Goal: Check status: Check status

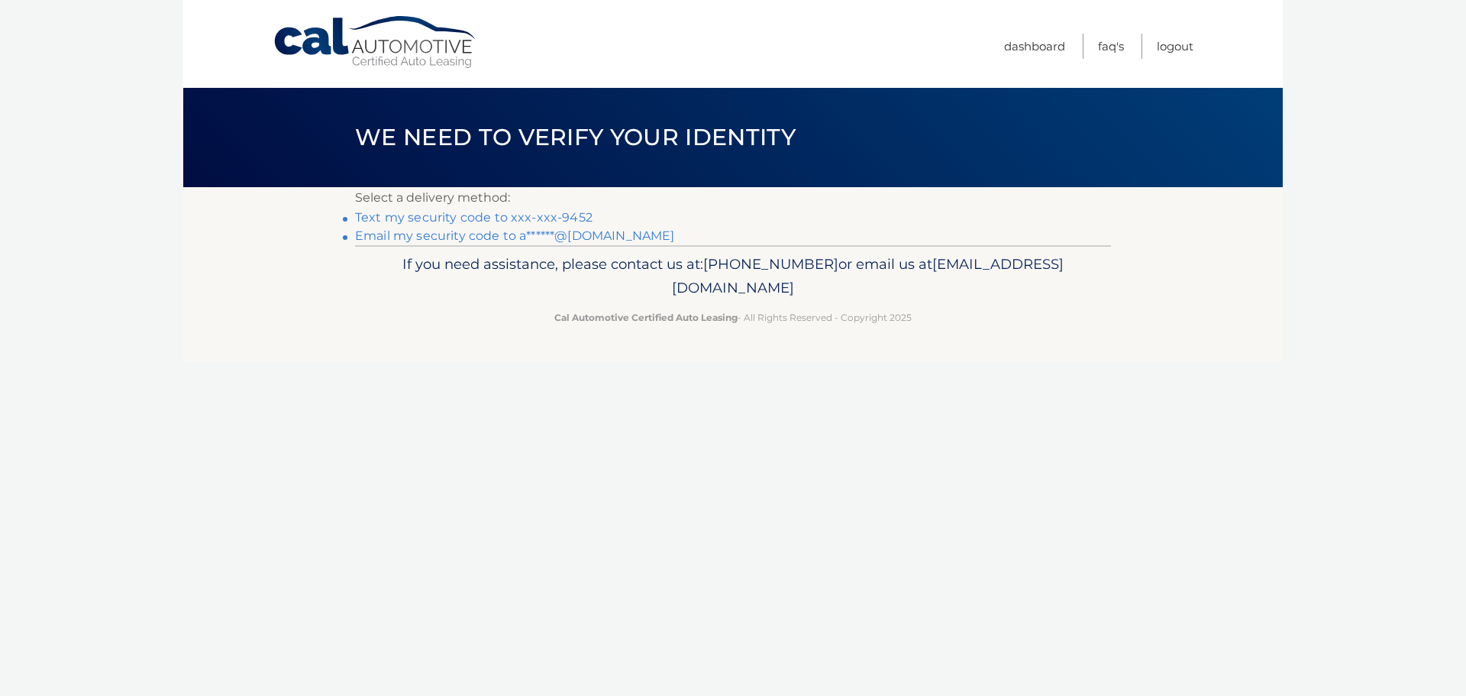
click at [507, 218] on link "Text my security code to xxx-xxx-9452" at bounding box center [474, 217] width 238 height 15
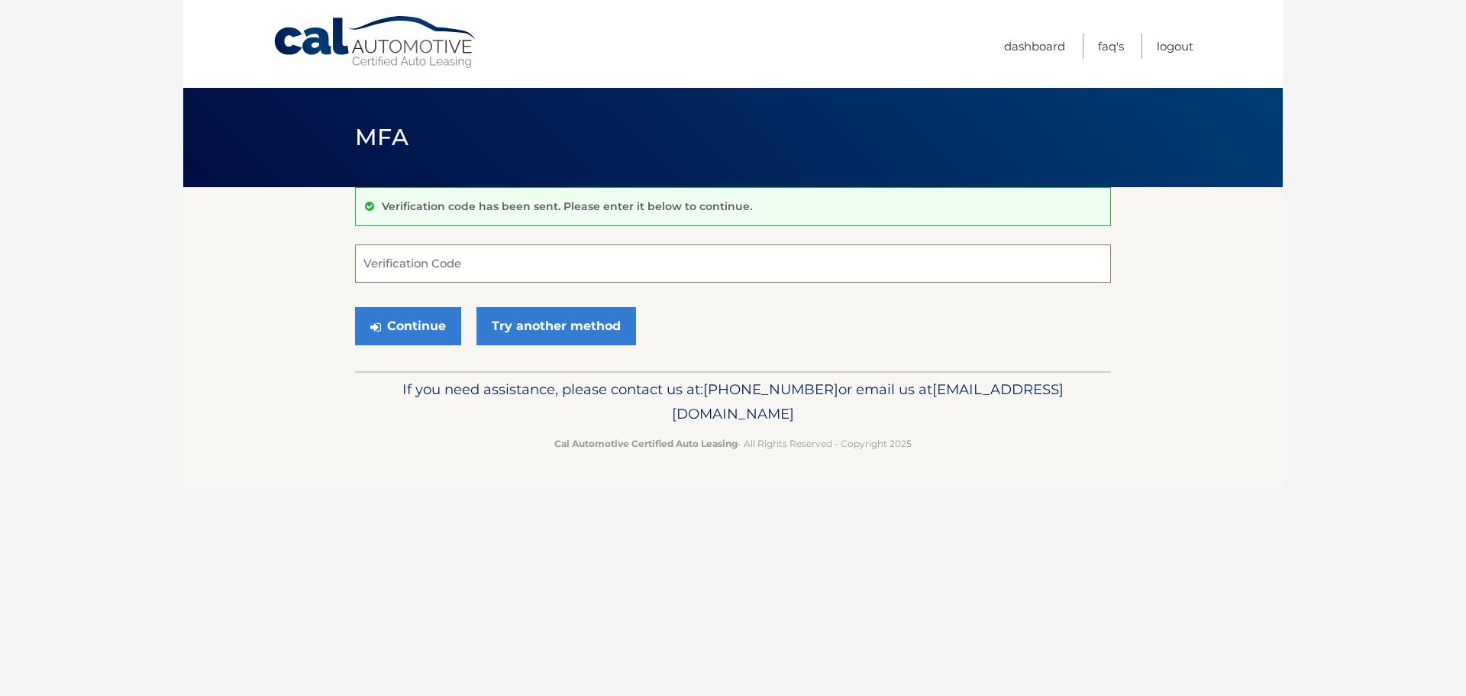
click at [519, 260] on input "Verification Code" at bounding box center [733, 263] width 756 height 38
type input "560780"
click at [355, 307] on button "Continue" at bounding box center [408, 326] width 106 height 38
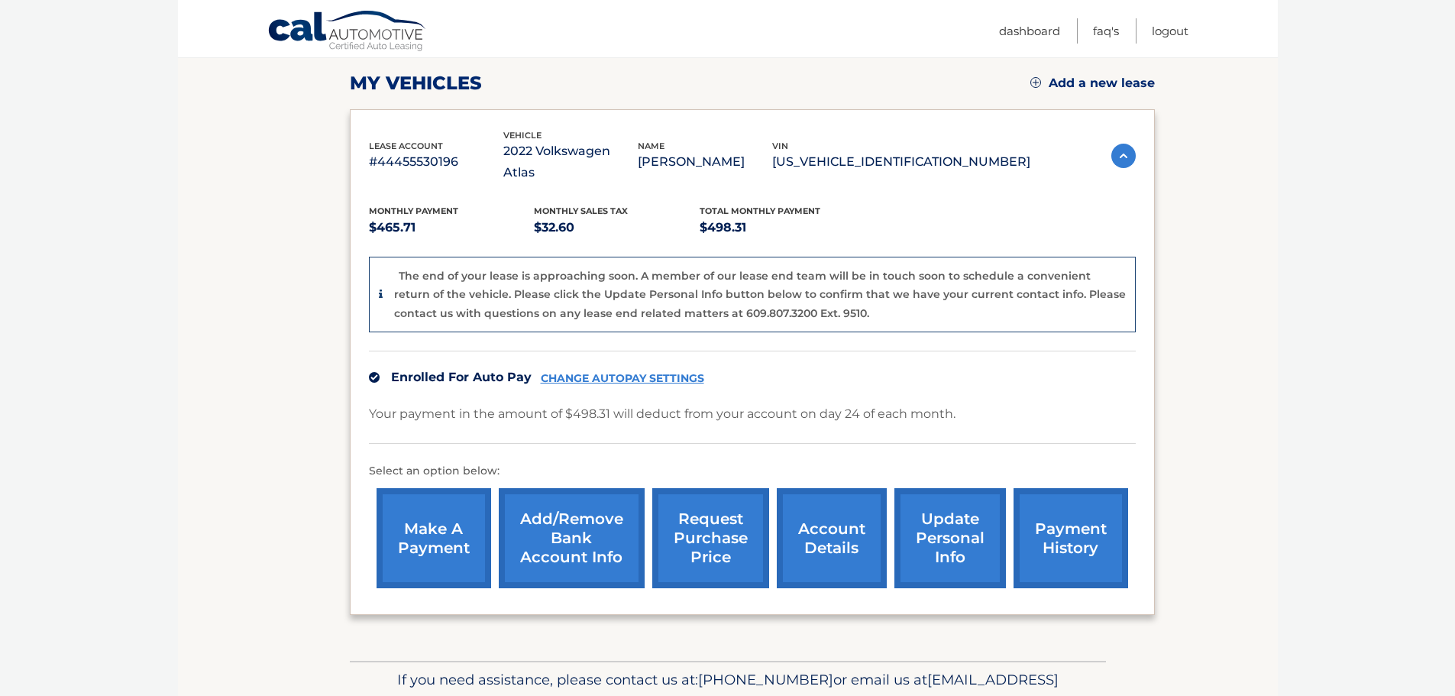
scroll to position [229, 0]
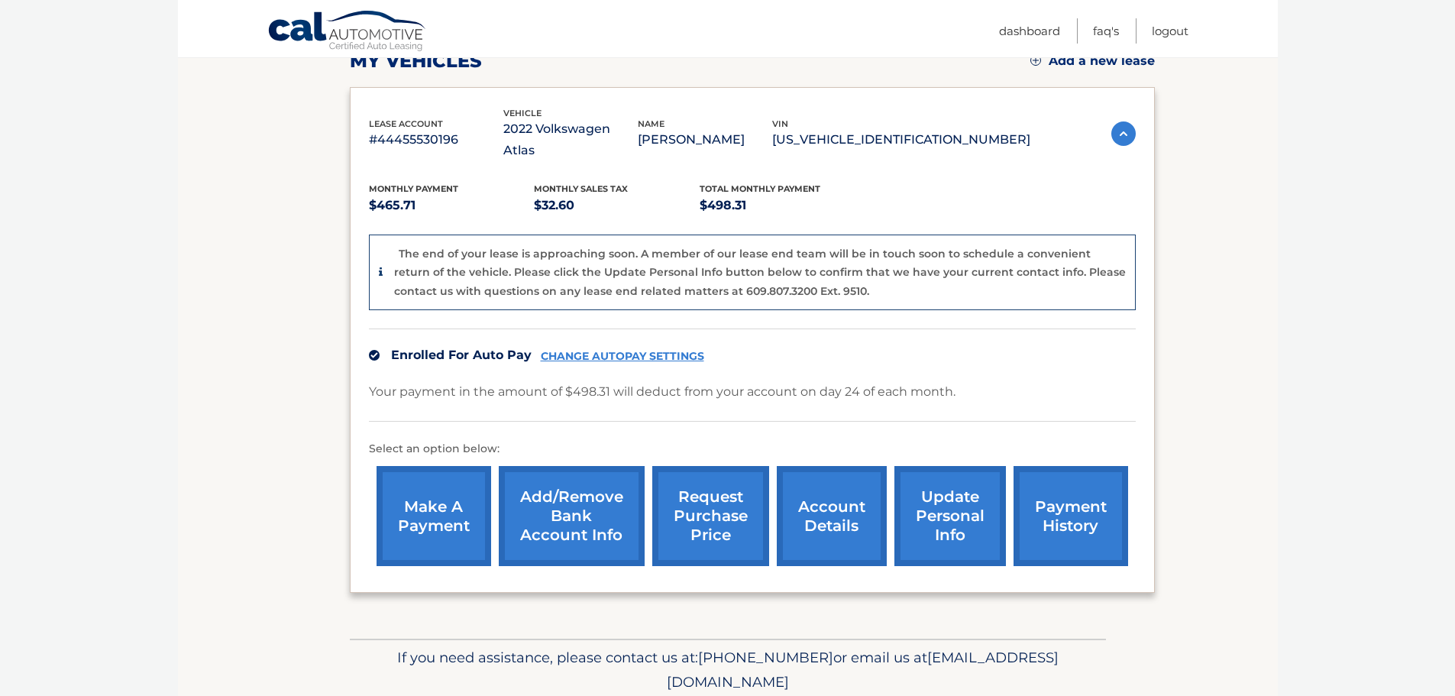
click at [841, 495] on link "account details" at bounding box center [832, 516] width 110 height 100
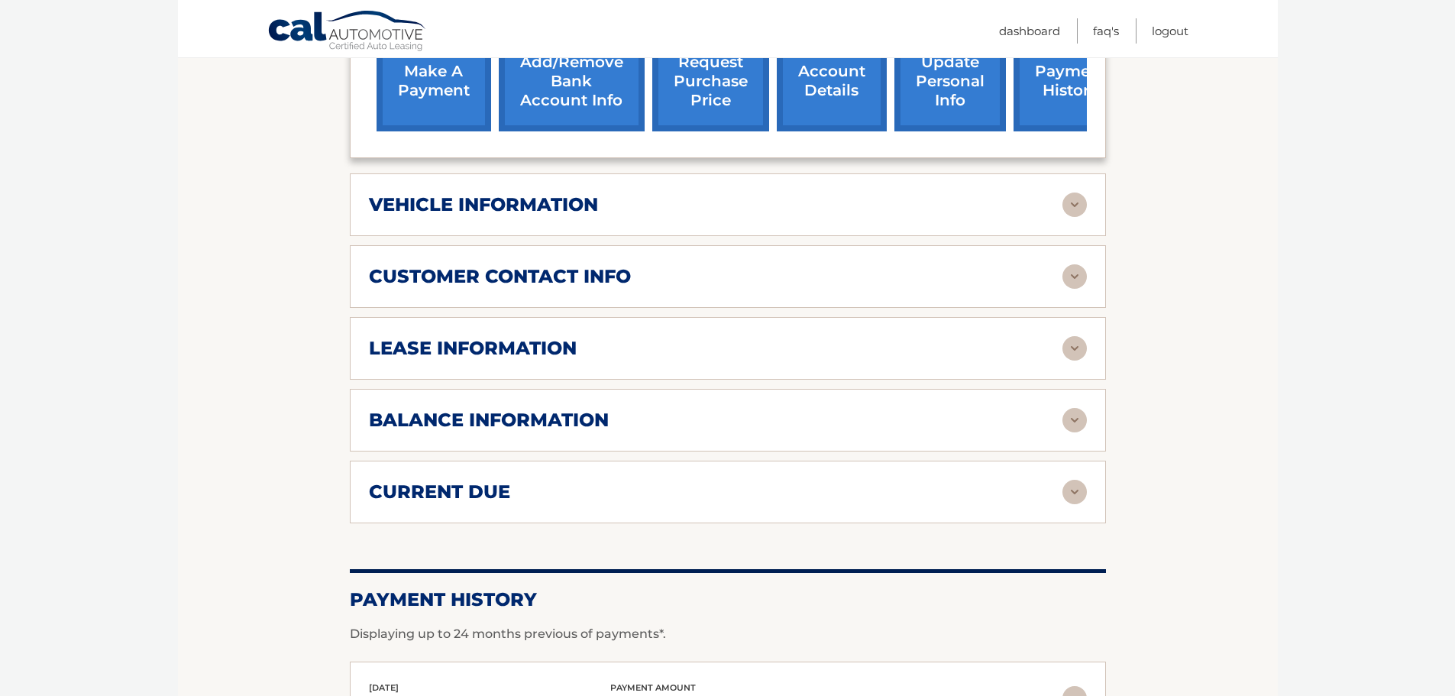
scroll to position [611, 0]
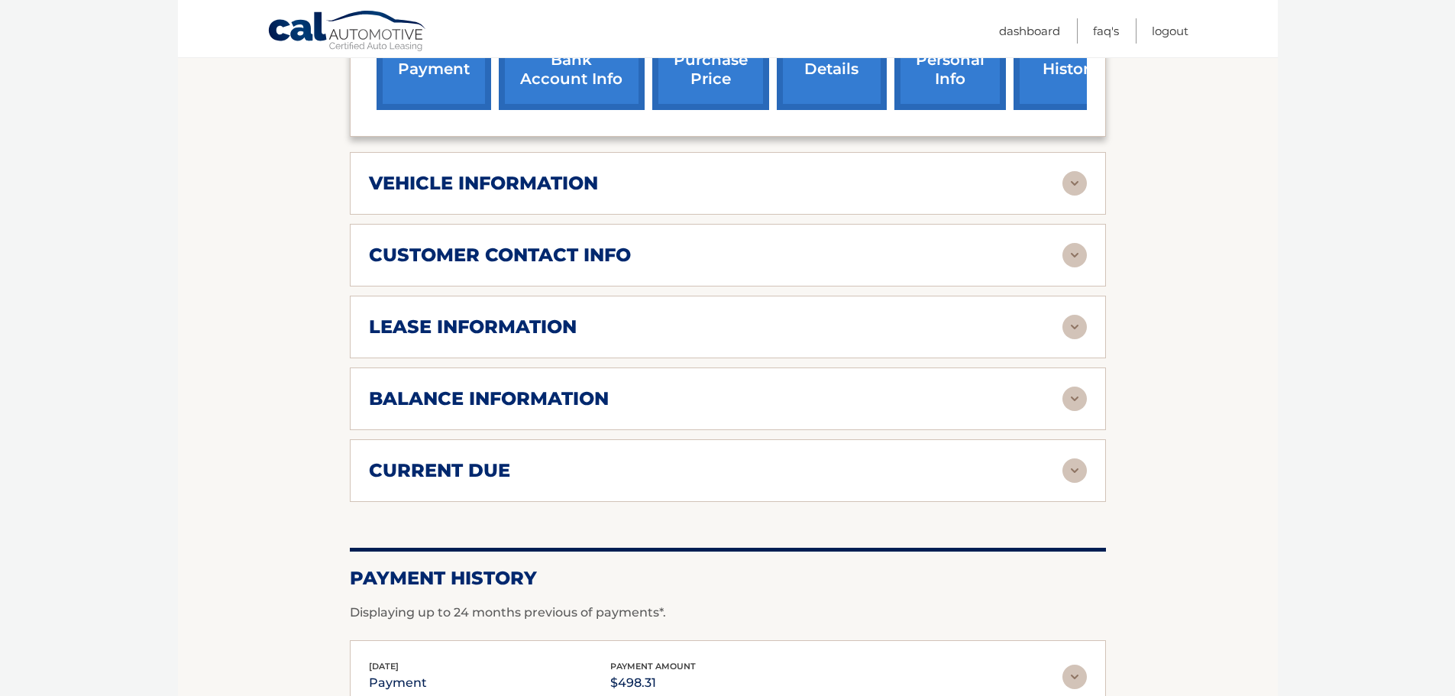
click at [477, 459] on h2 "current due" at bounding box center [439, 470] width 141 height 23
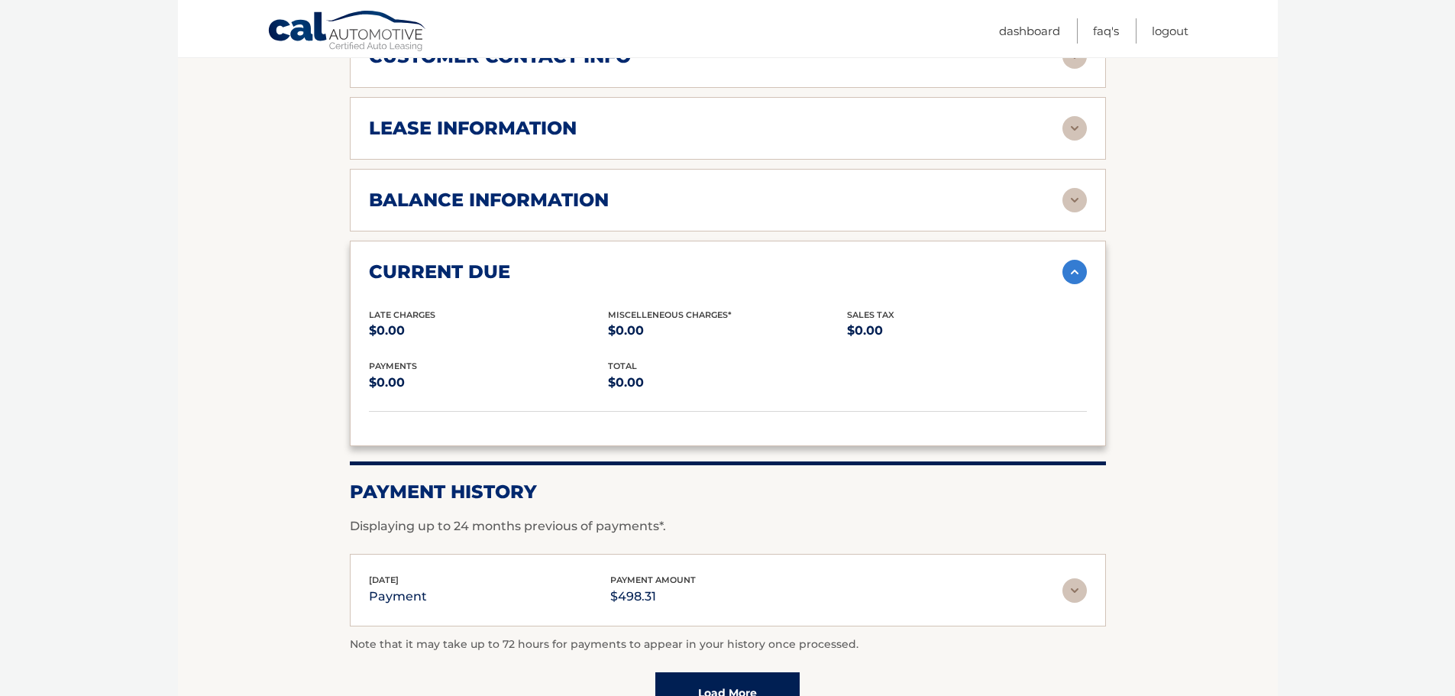
scroll to position [952, 0]
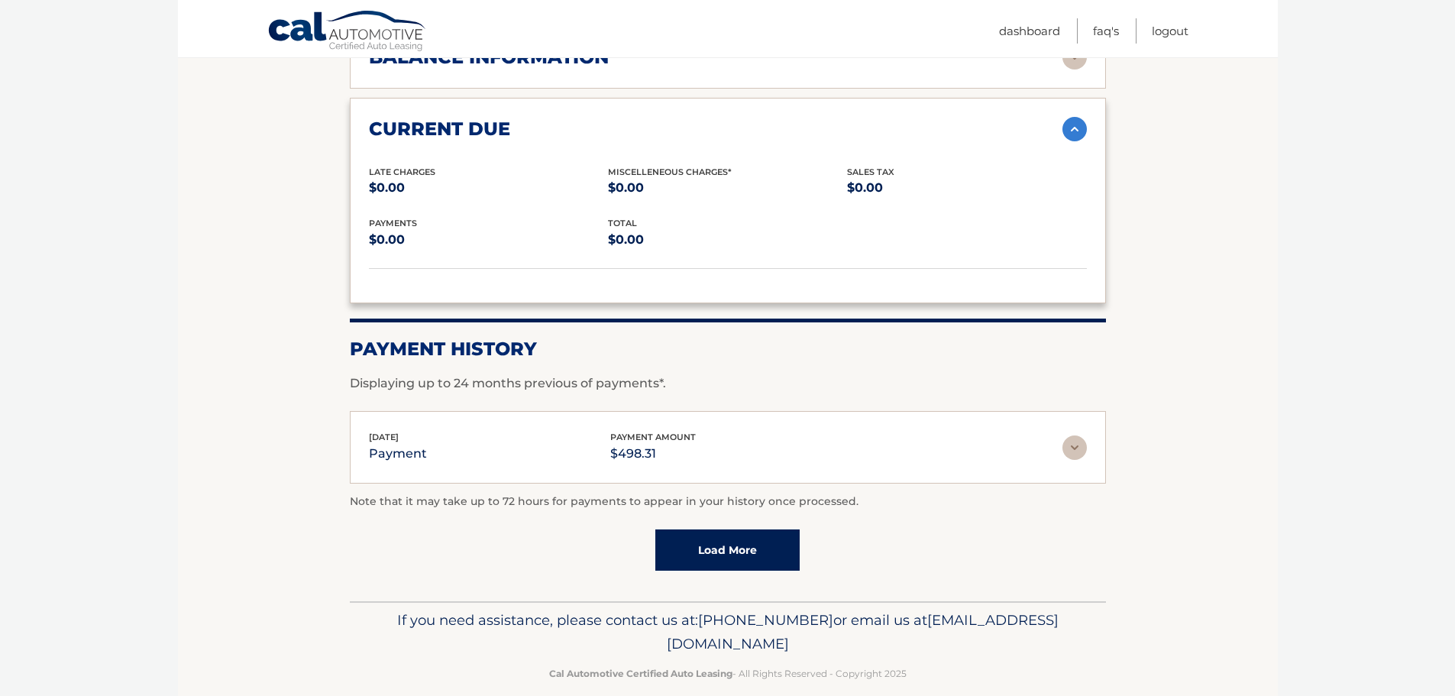
click at [715, 529] on link "Load More" at bounding box center [727, 549] width 144 height 41
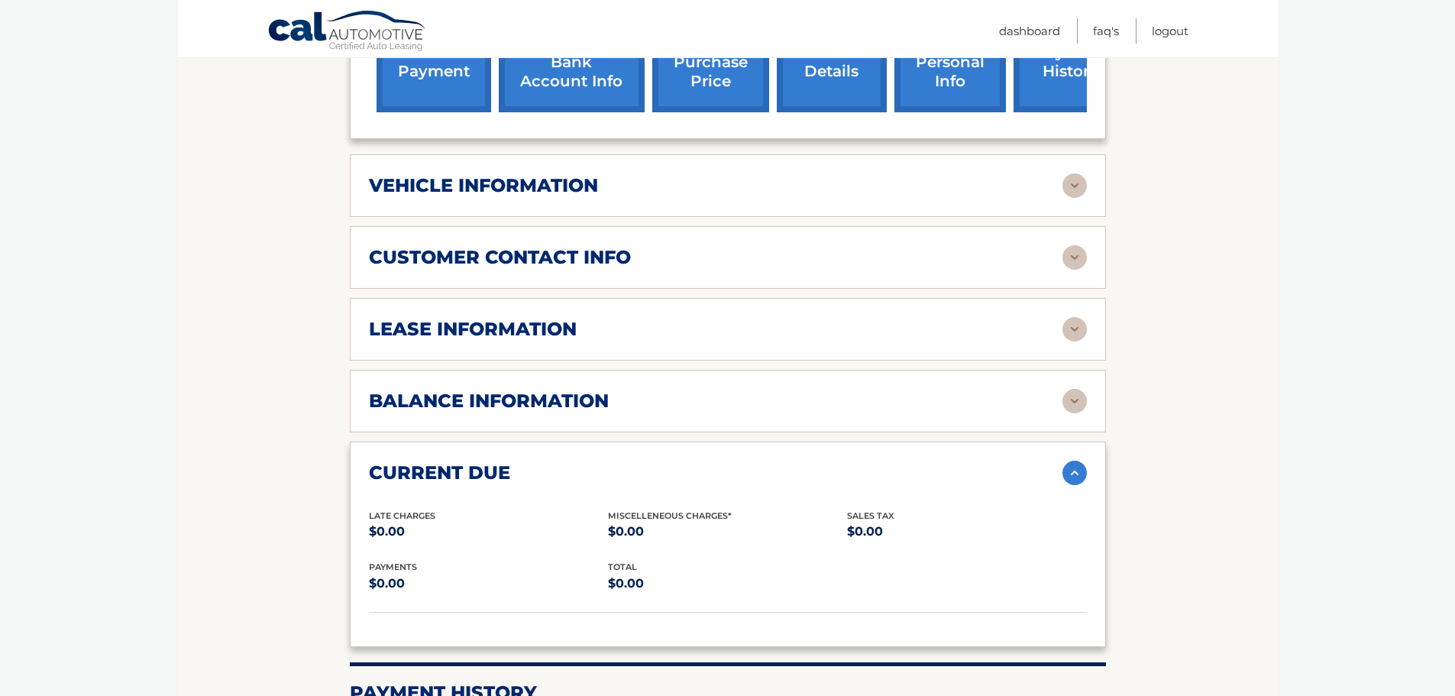
scroll to position [570, 0]
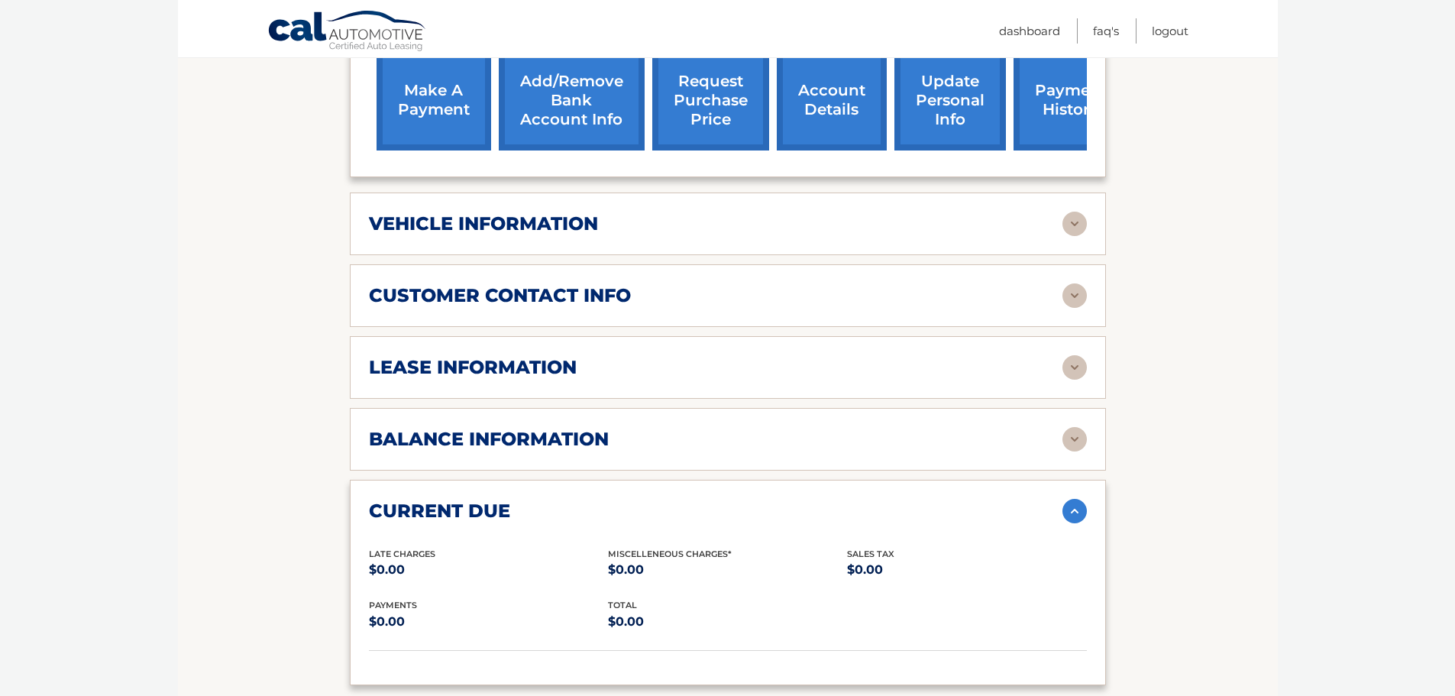
click at [415, 428] on h2 "balance information" at bounding box center [489, 439] width 240 height 23
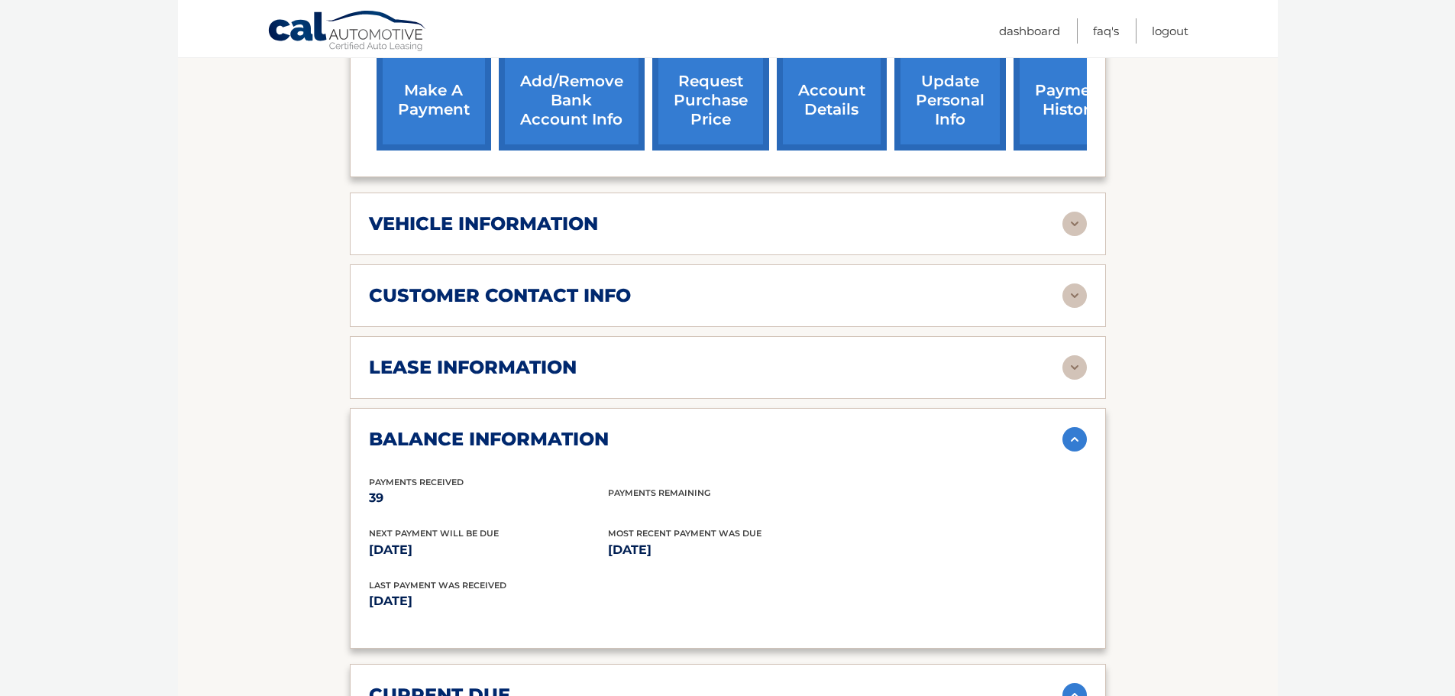
click at [476, 356] on h2 "lease information" at bounding box center [473, 367] width 208 height 23
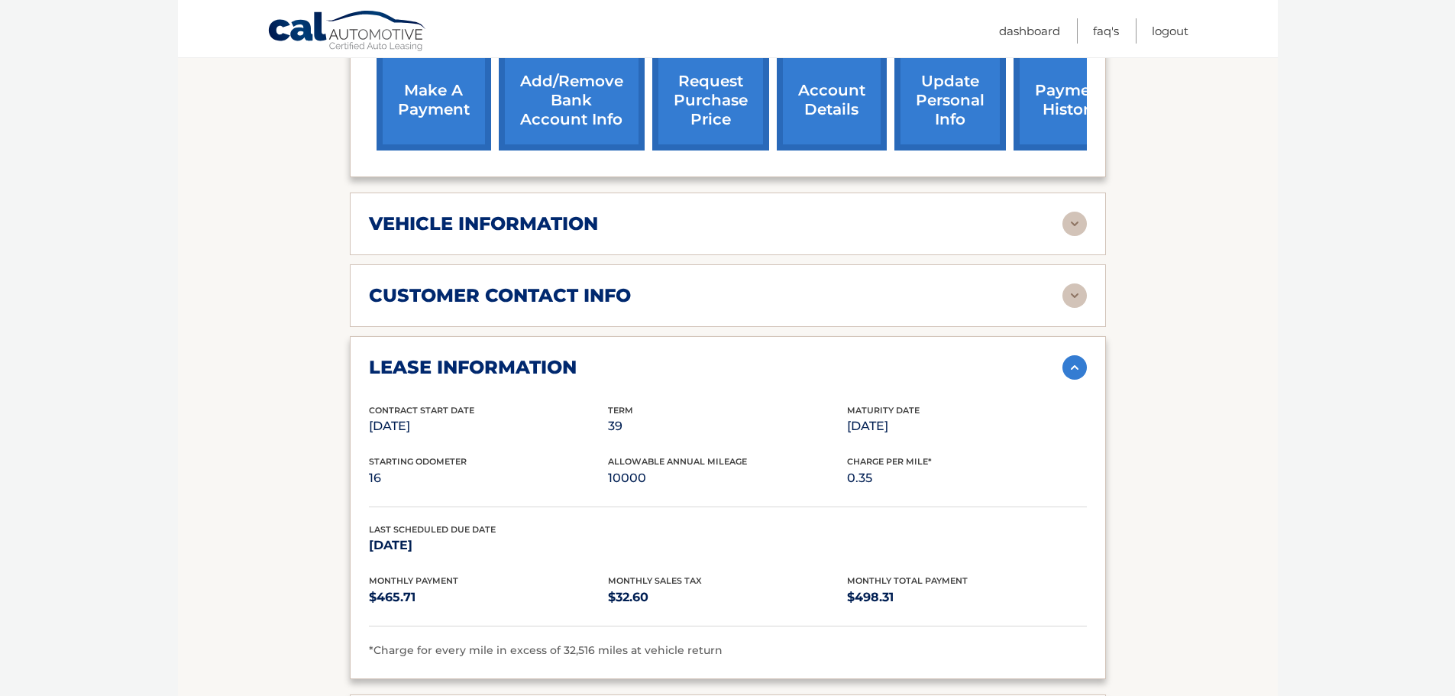
click at [459, 213] on h2 "vehicle information" at bounding box center [483, 223] width 229 height 23
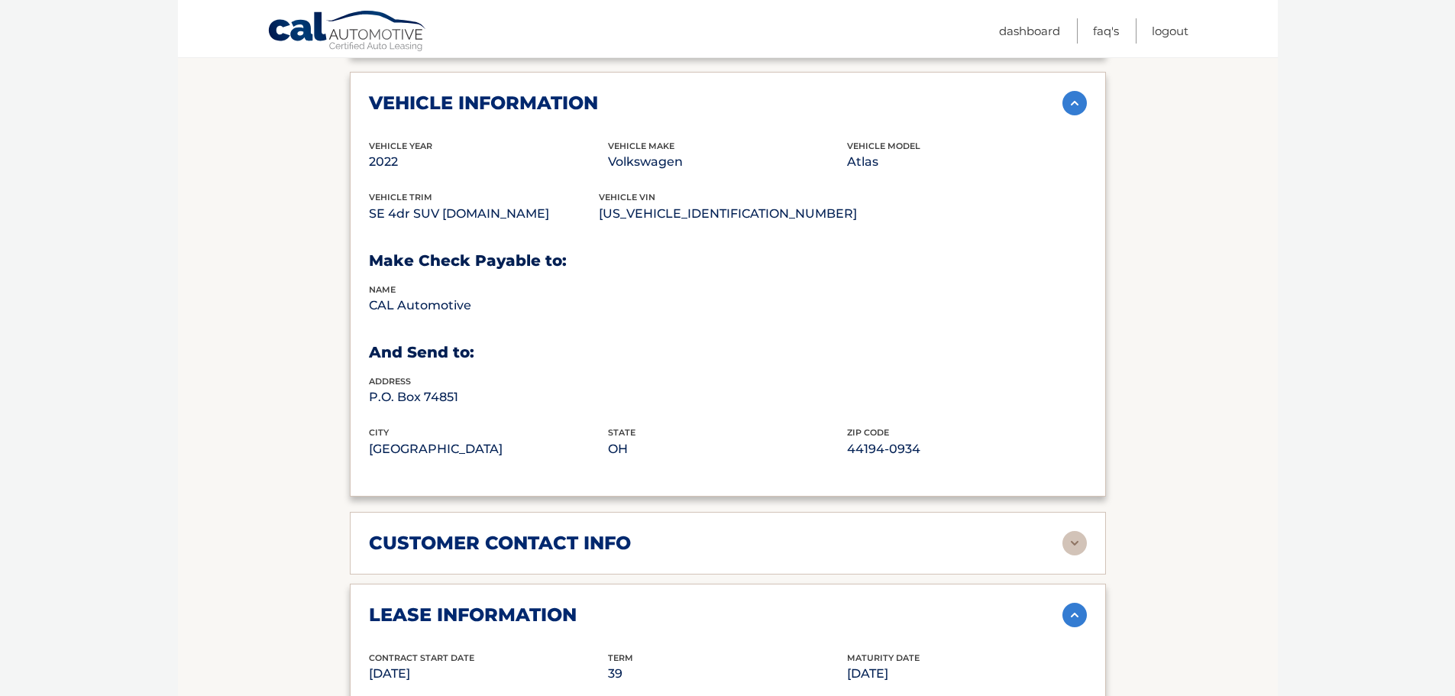
scroll to position [800, 0]
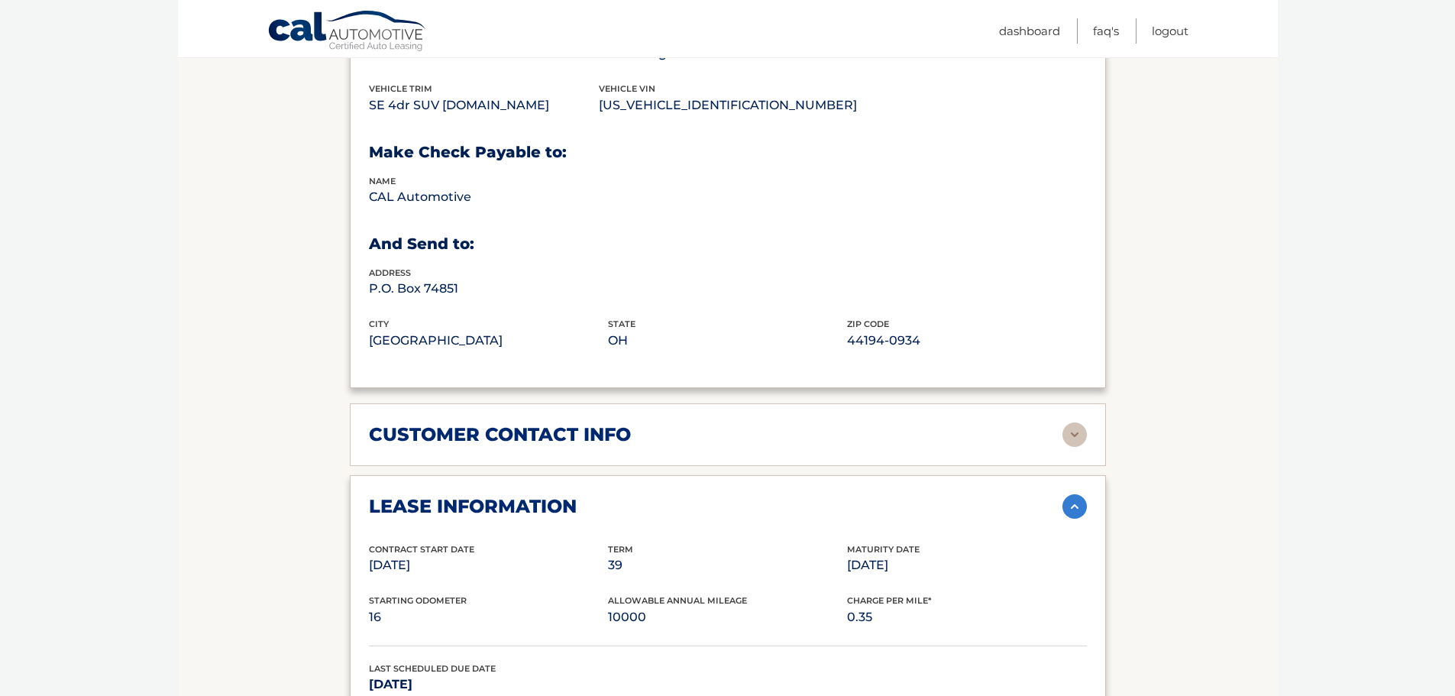
click at [426, 423] on h2 "customer contact info" at bounding box center [500, 434] width 262 height 23
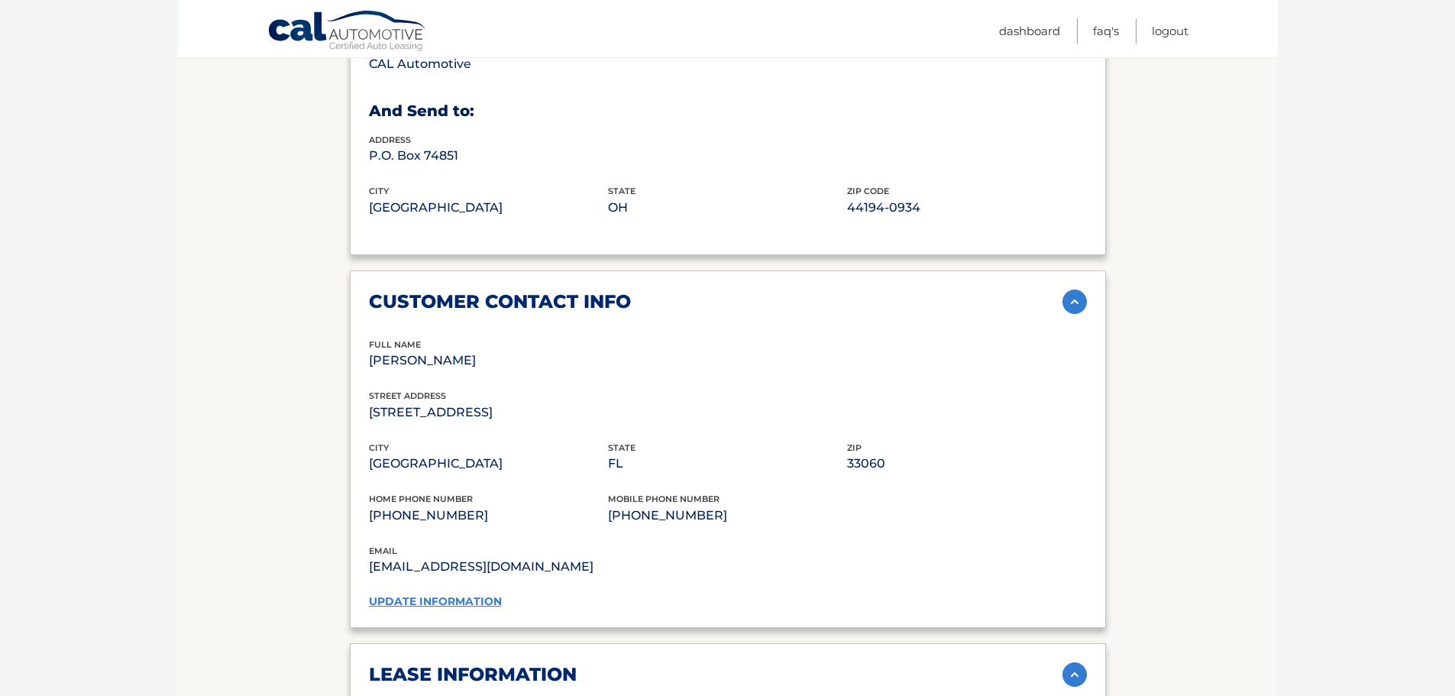
scroll to position [952, 0]
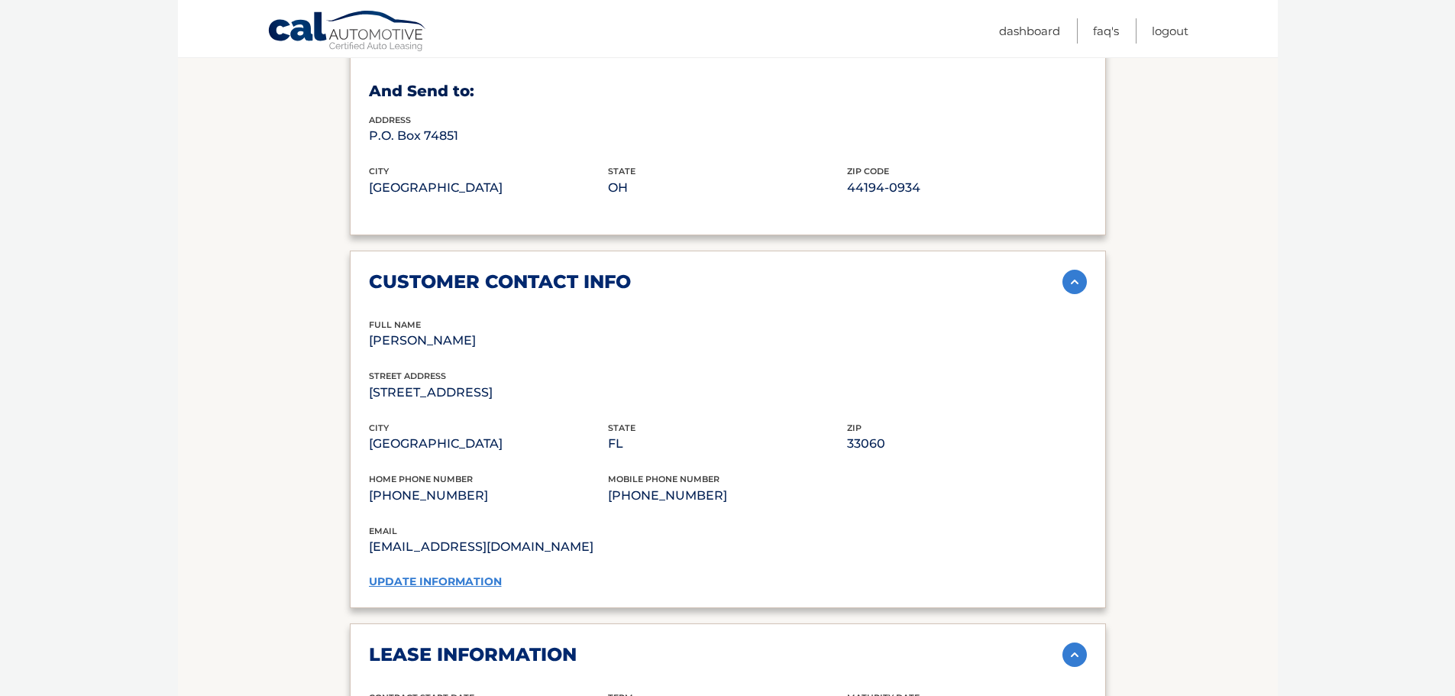
click at [677, 421] on div "state FL" at bounding box center [727, 438] width 239 height 34
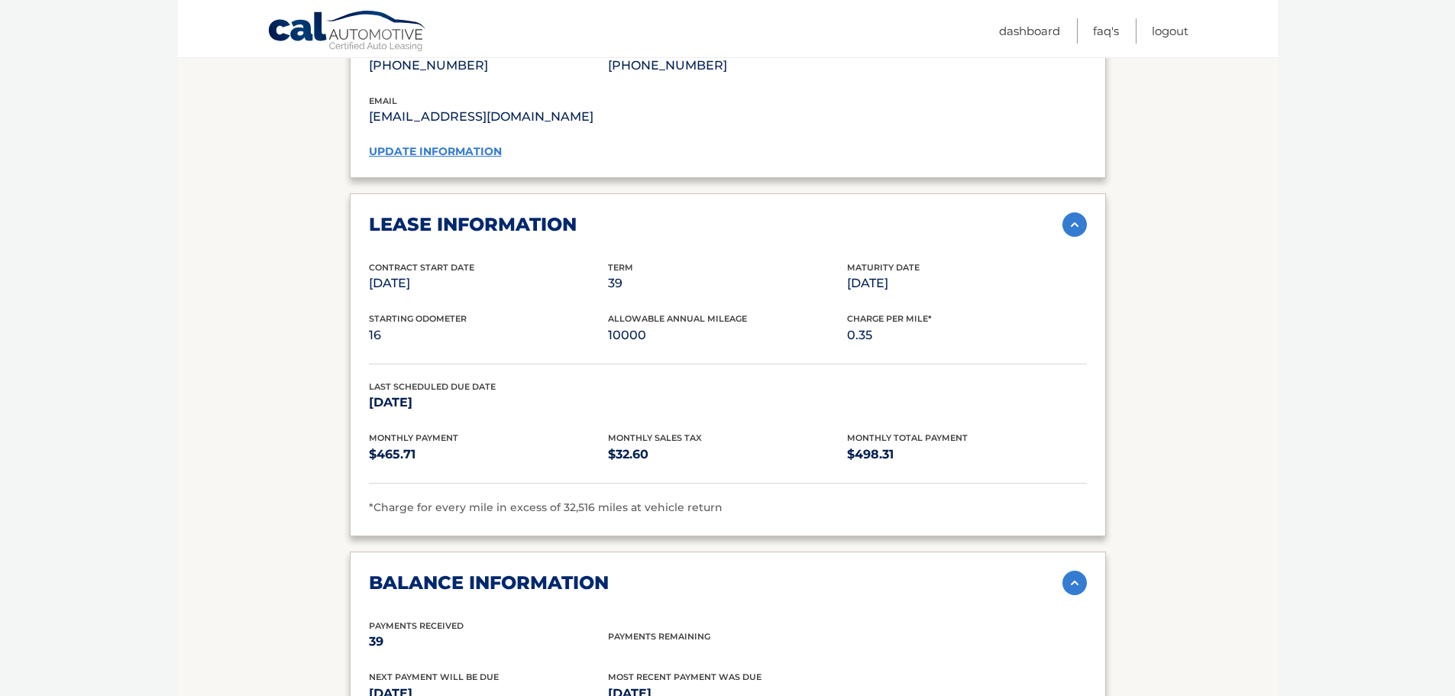
scroll to position [1487, 0]
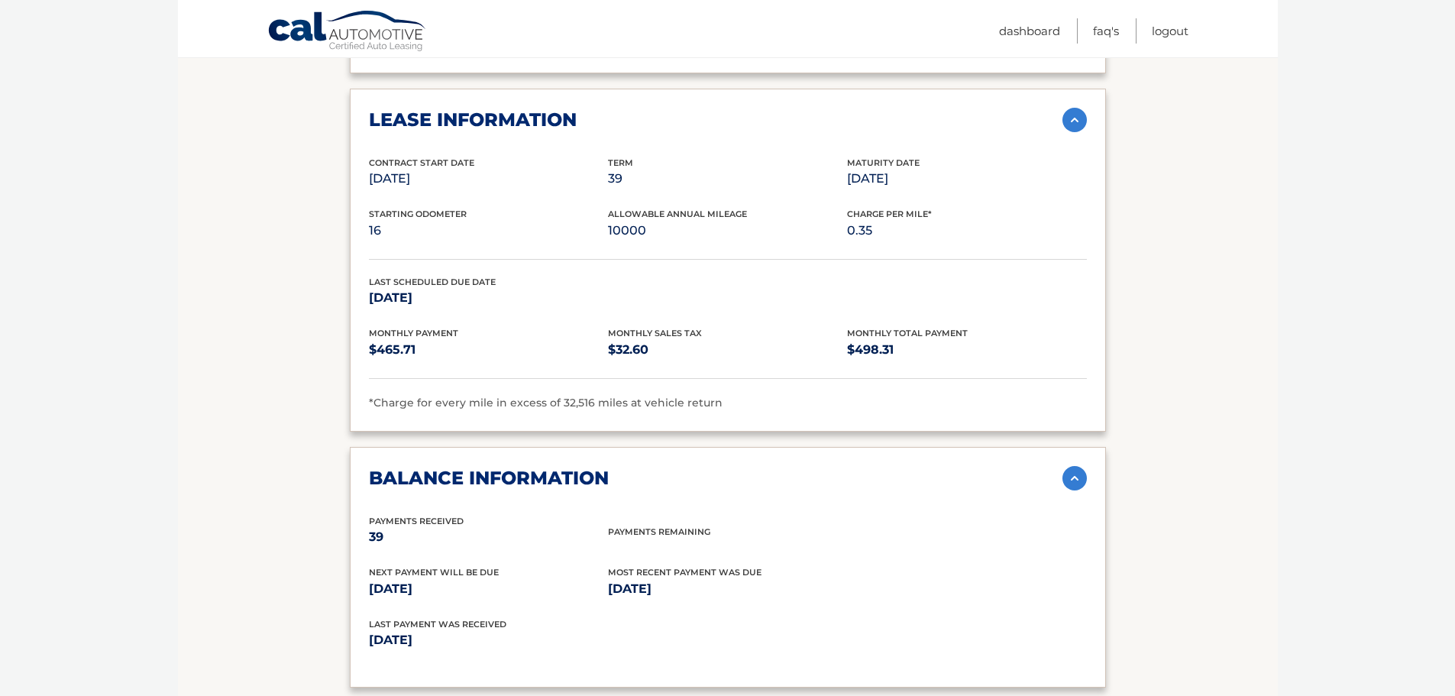
click at [228, 439] on section "Account Details | #44455530196 Back to Dashboard Manage Your Lease lease accoun…" at bounding box center [728, 156] width 1100 height 2913
click at [225, 419] on section "Account Details | #44455530196 Back to Dashboard Manage Your Lease lease accoun…" at bounding box center [728, 156] width 1100 height 2913
drag, startPoint x: 278, startPoint y: 344, endPoint x: 313, endPoint y: 309, distance: 49.1
click at [278, 341] on section "Account Details | #44455530196 Back to Dashboard Manage Your Lease lease accoun…" at bounding box center [728, 156] width 1100 height 2913
